Goal: Information Seeking & Learning: Learn about a topic

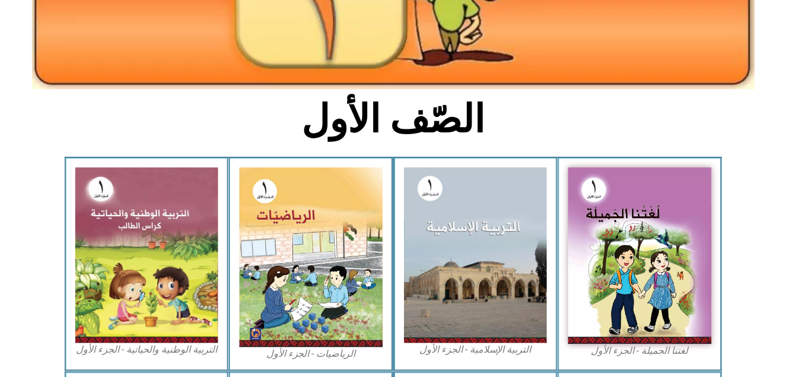
scroll to position [213, 0]
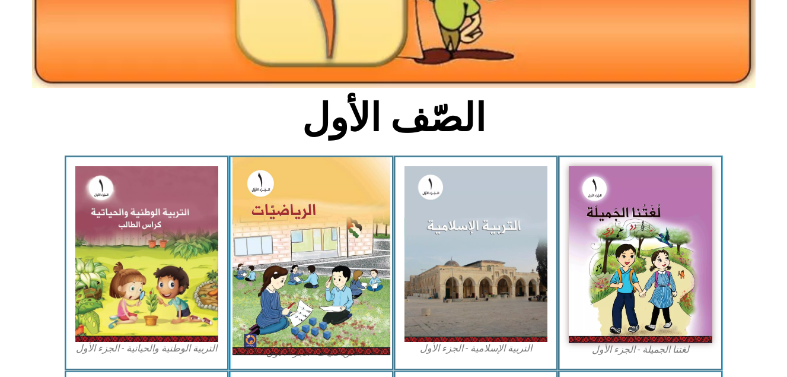
click at [305, 219] on img at bounding box center [311, 255] width 158 height 197
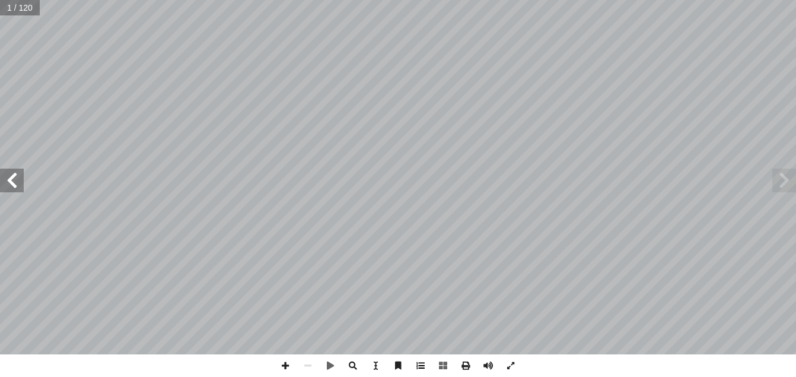
click at [420, 361] on span at bounding box center [420, 365] width 23 height 23
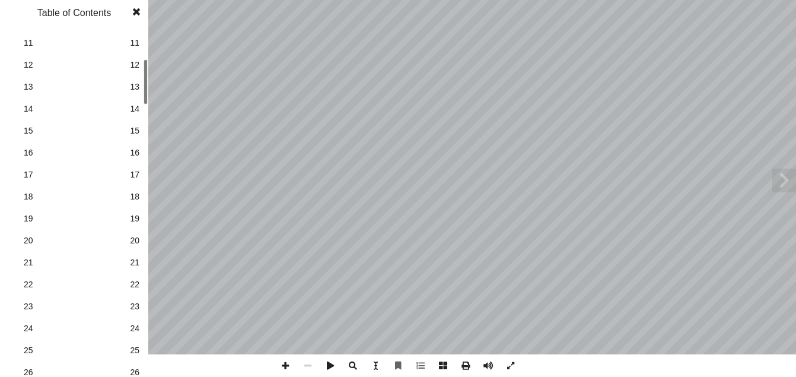
click at [146, 99] on div at bounding box center [145, 81] width 4 height 45
click at [132, 352] on span "25" at bounding box center [134, 350] width 9 height 12
click at [138, 14] on span at bounding box center [136, 12] width 21 height 24
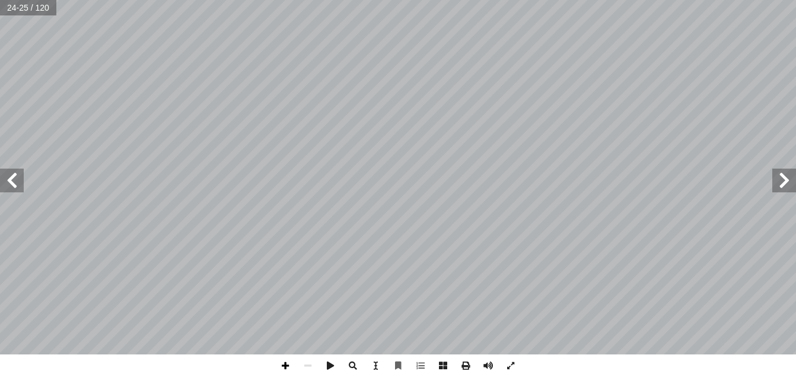
click at [283, 361] on span at bounding box center [285, 365] width 23 height 23
click at [7, 168] on span at bounding box center [12, 180] width 24 height 24
click at [280, 365] on span at bounding box center [284, 365] width 23 height 23
